Goal: Task Accomplishment & Management: Complete application form

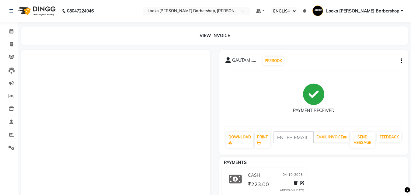
select select "ec"
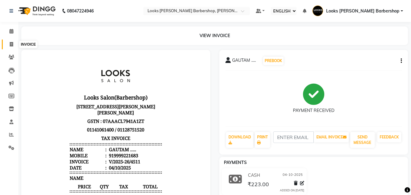
click at [10, 43] on icon at bounding box center [11, 44] width 3 height 5
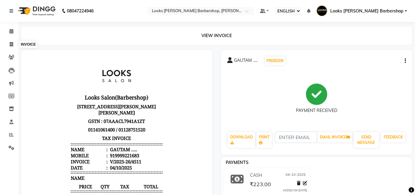
select select "service"
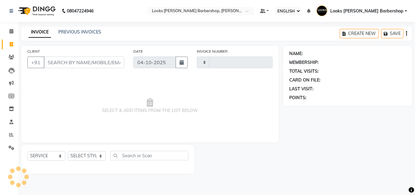
type input "4512"
select select "4323"
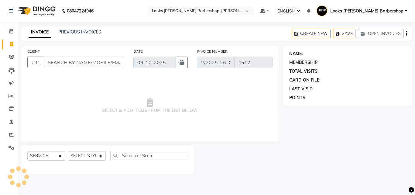
click at [62, 61] on input "CLIENT" at bounding box center [84, 63] width 81 height 12
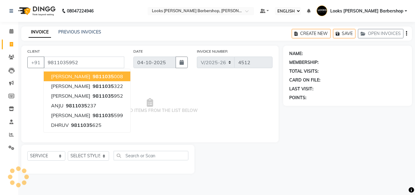
type input "9811035952"
select select "1: Object"
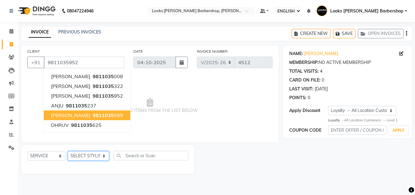
click at [100, 156] on select "SELECT STYLIST [PERSON_NAME] [PERSON_NAME] Amazon_Kart [PERSON_NAME] Counter Sa…" at bounding box center [88, 155] width 41 height 9
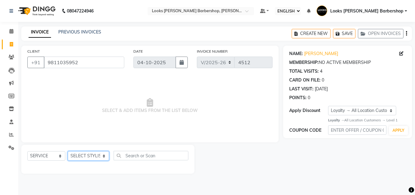
select select "23405"
click at [68, 151] on select "SELECT STYLIST [PERSON_NAME] [PERSON_NAME] Amazon_Kart [PERSON_NAME] Counter Sa…" at bounding box center [88, 155] width 41 height 9
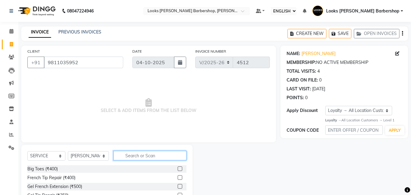
click at [133, 152] on input "text" at bounding box center [149, 155] width 73 height 9
type input "CUT"
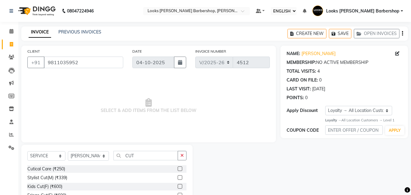
click at [178, 176] on label at bounding box center [180, 177] width 5 height 5
click at [178, 176] on input "checkbox" at bounding box center [180, 178] width 4 height 4
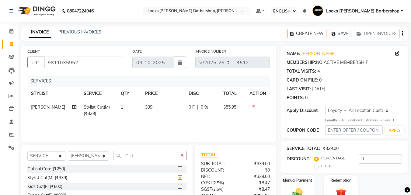
checkbox input "false"
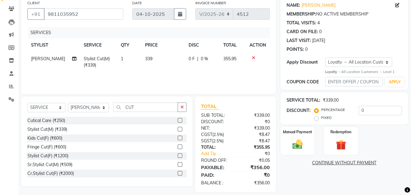
scroll to position [55, 0]
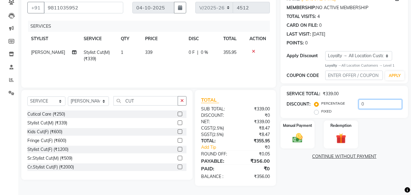
click at [369, 105] on input "0" at bounding box center [379, 103] width 43 height 9
type input "10"
click at [299, 137] on img at bounding box center [297, 138] width 17 height 12
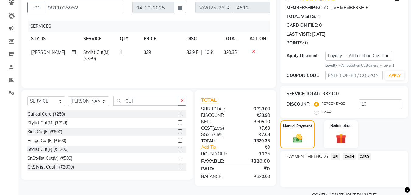
click at [346, 156] on span "CASH" at bounding box center [348, 156] width 13 height 7
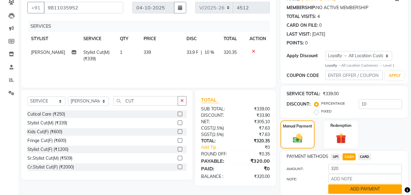
click at [345, 189] on button "ADD PAYMENT" at bounding box center [365, 188] width 74 height 9
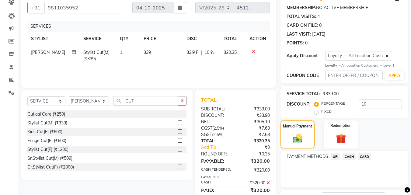
scroll to position [113, 0]
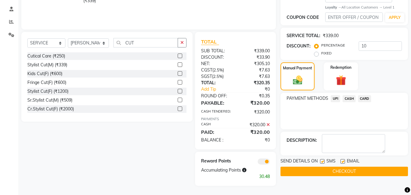
click at [342, 172] on button "CHECKOUT" at bounding box center [343, 171] width 127 height 9
